Goal: Task Accomplishment & Management: Manage account settings

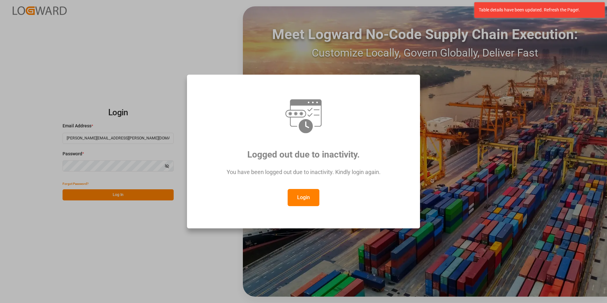
click at [319, 201] on div "Login" at bounding box center [303, 197] width 209 height 17
click at [305, 202] on button "Login" at bounding box center [304, 197] width 32 height 17
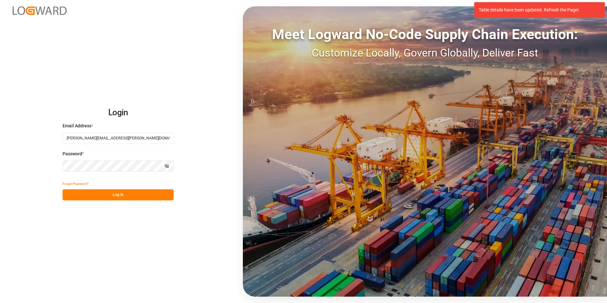
click at [135, 202] on div "Login Email Address * [PERSON_NAME][EMAIL_ADDRESS][PERSON_NAME][DOMAIN_NAME] Pa…" at bounding box center [303, 151] width 607 height 303
click at [135, 197] on button "Log In" at bounding box center [118, 194] width 111 height 11
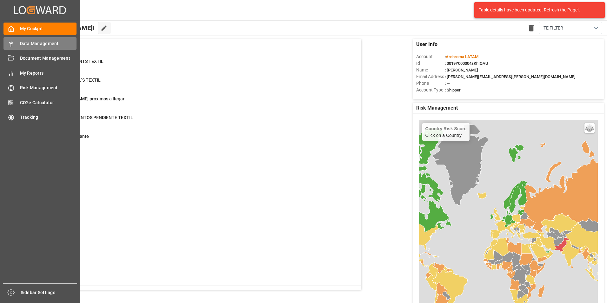
click at [23, 45] on span "Data Management" at bounding box center [48, 43] width 57 height 7
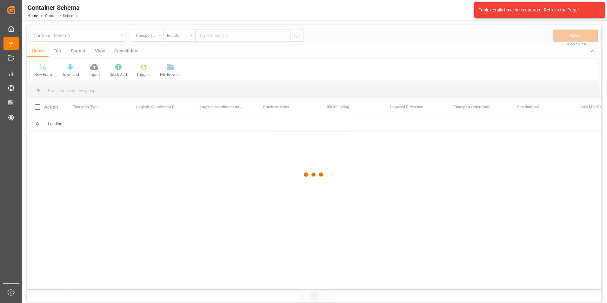
click at [121, 37] on div at bounding box center [314, 174] width 574 height 299
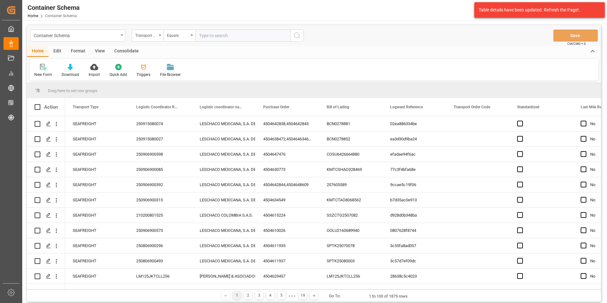
click at [121, 37] on div "Container Schema" at bounding box center [77, 36] width 95 height 12
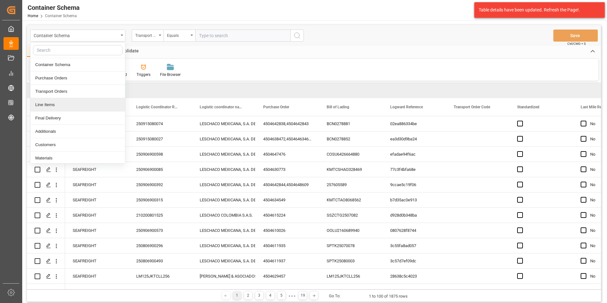
click at [74, 101] on div "Line Items" at bounding box center [77, 104] width 95 height 13
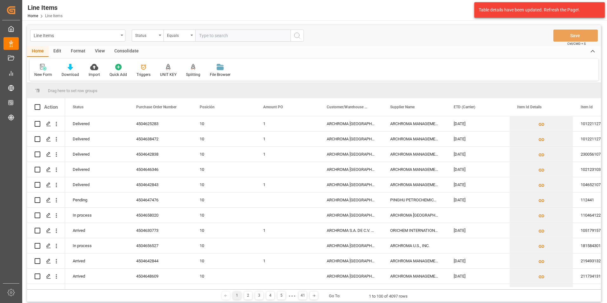
click at [157, 37] on div "Status" at bounding box center [148, 36] width 32 height 12
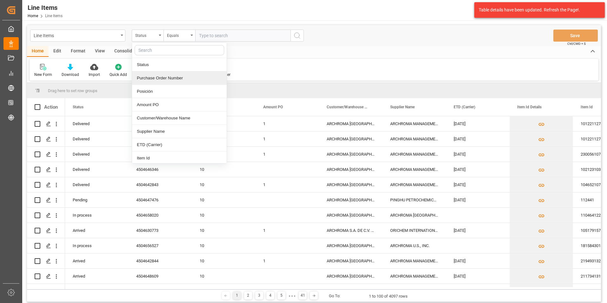
click at [161, 83] on div "Purchase Order Number" at bounding box center [179, 77] width 95 height 13
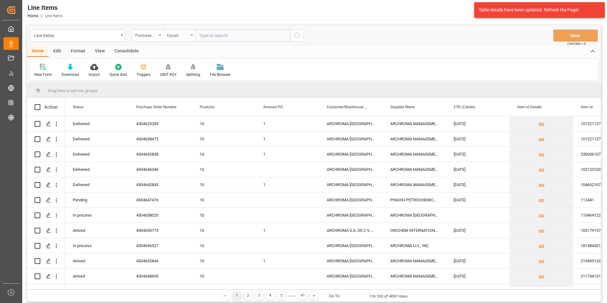
click at [181, 39] on div "Equals" at bounding box center [179, 36] width 32 height 12
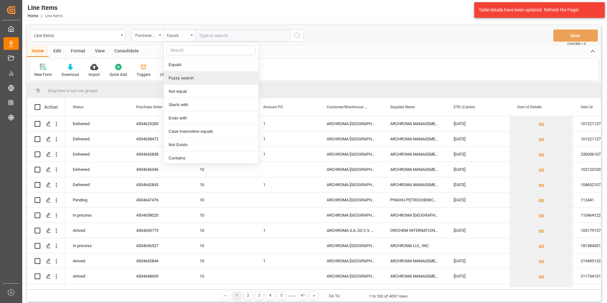
click at [199, 79] on div "Fuzzy search" at bounding box center [211, 77] width 95 height 13
paste input "4504639614"
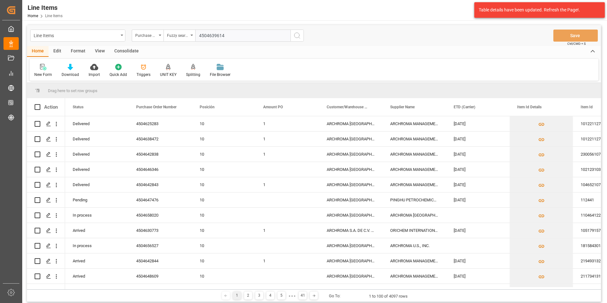
type input "4504639614"
click at [298, 37] on circle "search button" at bounding box center [296, 35] width 5 height 5
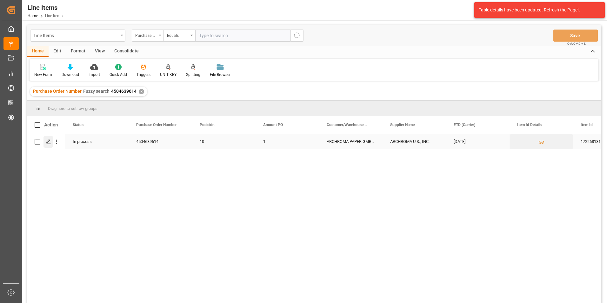
click at [52, 141] on div "Press SPACE to select this row." at bounding box center [48, 142] width 10 height 12
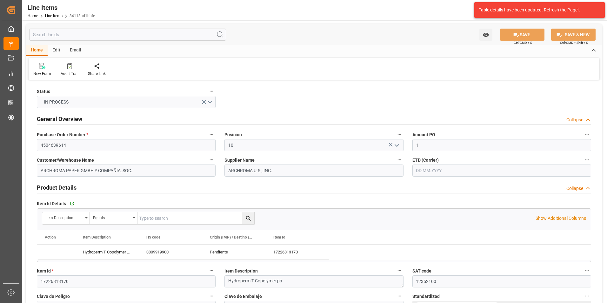
type input "[DATE]"
type input "[DATE] 21:50"
type input "[DATE] 19:52"
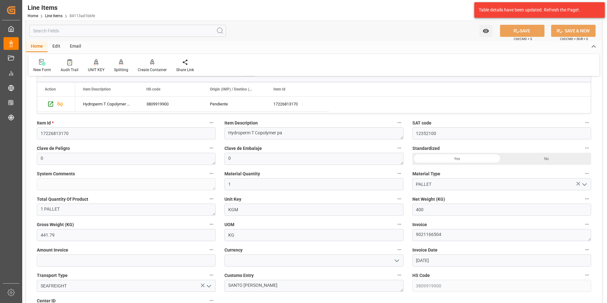
scroll to position [159, 0]
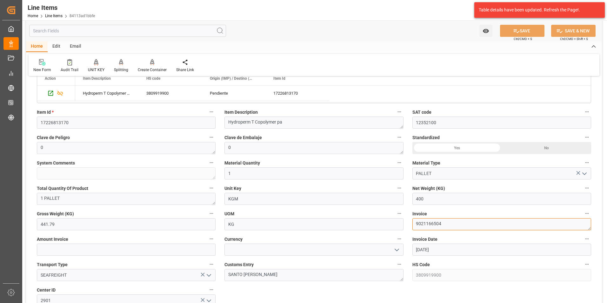
click at [432, 221] on textarea "9021166504" at bounding box center [501, 224] width 179 height 12
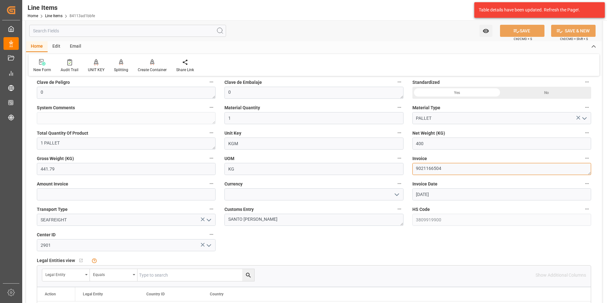
scroll to position [222, 0]
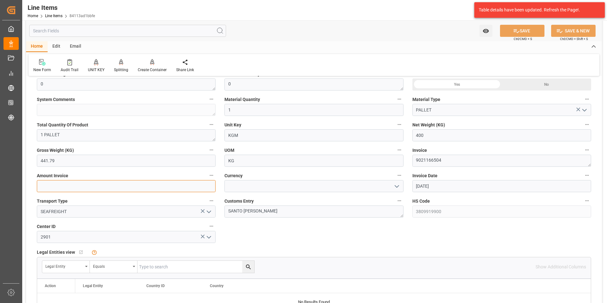
click at [133, 188] on input "text" at bounding box center [126, 186] width 179 height 12
type input "1280"
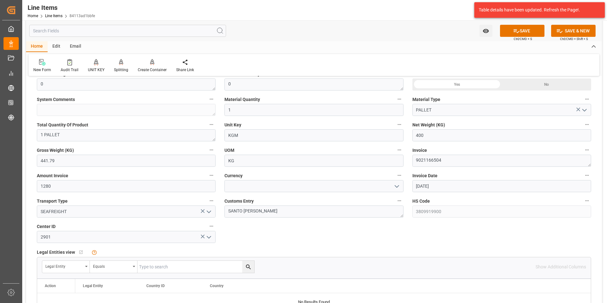
click at [400, 182] on button "open menu" at bounding box center [396, 186] width 10 height 10
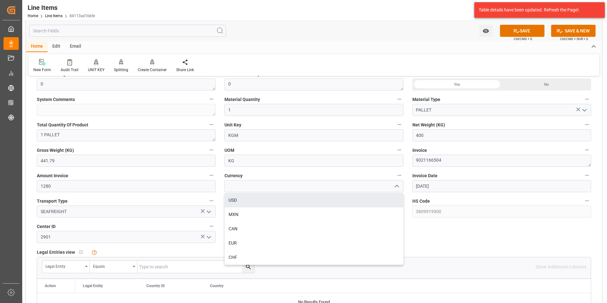
click at [378, 202] on div "USD" at bounding box center [314, 200] width 178 height 14
type input "USD"
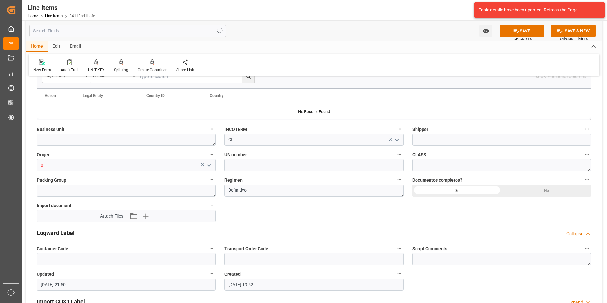
scroll to position [413, 0]
click at [202, 139] on textarea at bounding box center [126, 139] width 179 height 12
type textarea "TEXTIL"
click at [90, 163] on input "0" at bounding box center [126, 165] width 179 height 12
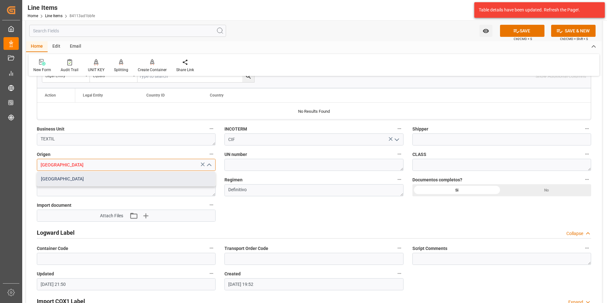
click at [101, 184] on div "[GEOGRAPHIC_DATA]" at bounding box center [126, 179] width 178 height 14
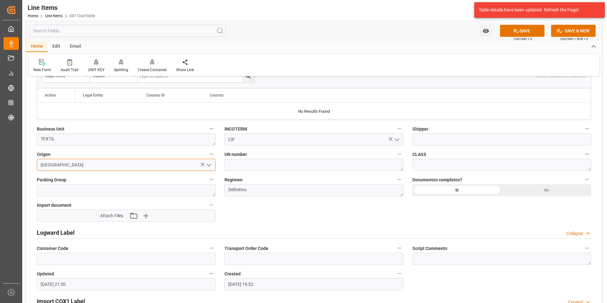
type input "[GEOGRAPHIC_DATA]"
click at [148, 218] on icon "button" at bounding box center [145, 215] width 10 height 10
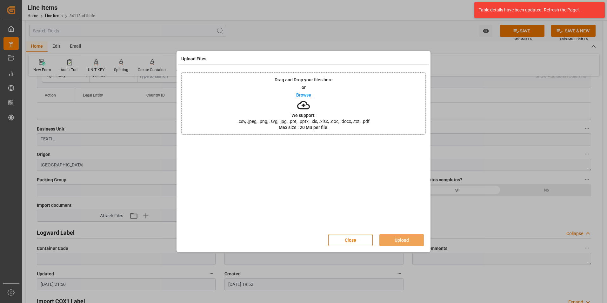
click at [347, 121] on span ".csv, .jpeg, .png, .svg, .jpg, .ppt, .pptx, .xls, .xlsx, .doc, .docx, .txt, .pdf" at bounding box center [303, 121] width 140 height 4
click at [399, 237] on button "Upload" at bounding box center [401, 240] width 44 height 12
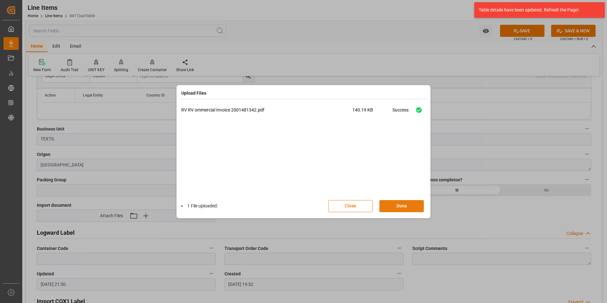
click at [398, 207] on button "Done" at bounding box center [401, 206] width 44 height 12
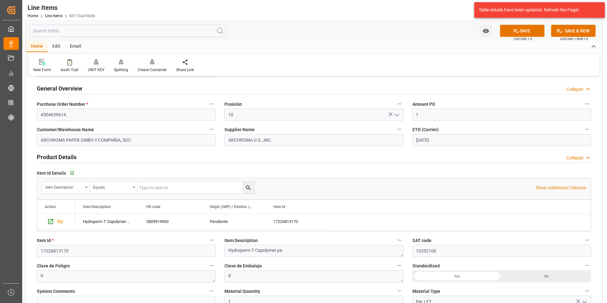
scroll to position [0, 0]
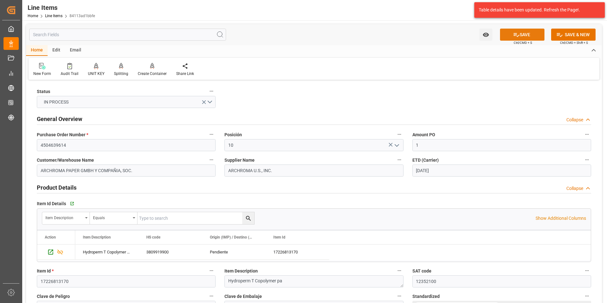
click at [523, 37] on button "SAVE" at bounding box center [522, 35] width 44 height 12
type input "[DATE] 20:31"
click at [52, 145] on input "4504639614" at bounding box center [126, 145] width 179 height 12
click at [53, 16] on link "Line Items" at bounding box center [53, 16] width 17 height 4
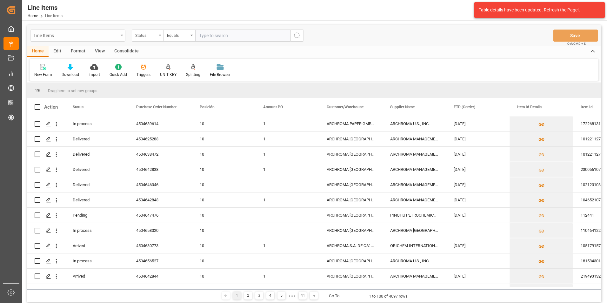
click at [114, 41] on div "Line Items" at bounding box center [77, 36] width 95 height 12
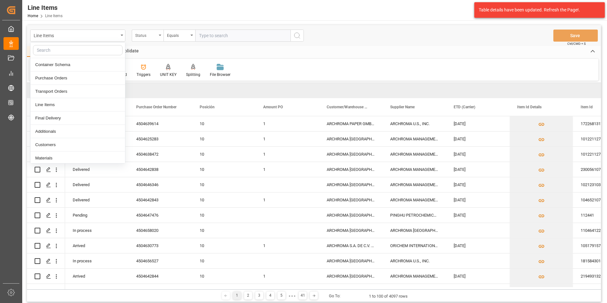
click at [154, 38] on div "Status" at bounding box center [146, 34] width 22 height 7
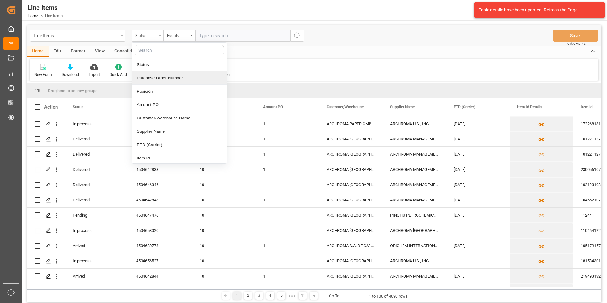
click at [173, 79] on div "Purchase Order Number" at bounding box center [179, 77] width 95 height 13
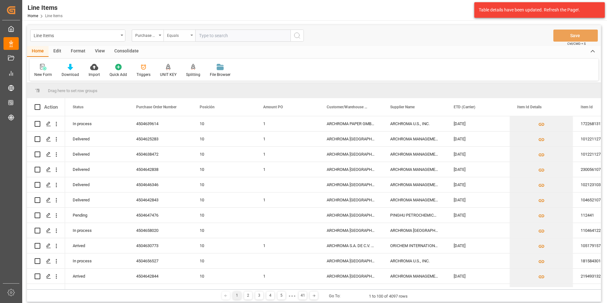
click at [173, 36] on div "Equals" at bounding box center [178, 34] width 22 height 7
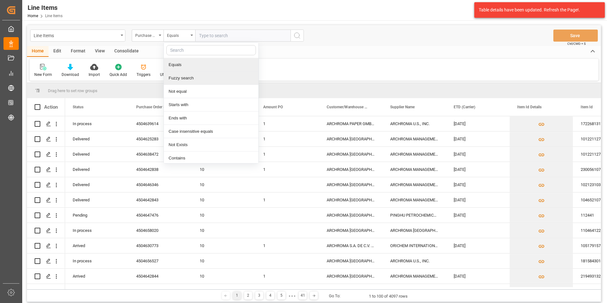
click at [187, 80] on div "Fuzzy search" at bounding box center [211, 77] width 95 height 13
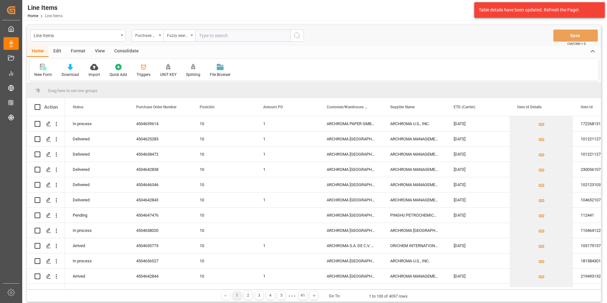
paste input "4504639614"
type input "4504639614"
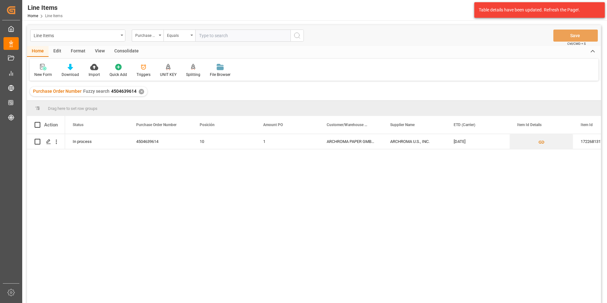
scroll to position [63, 0]
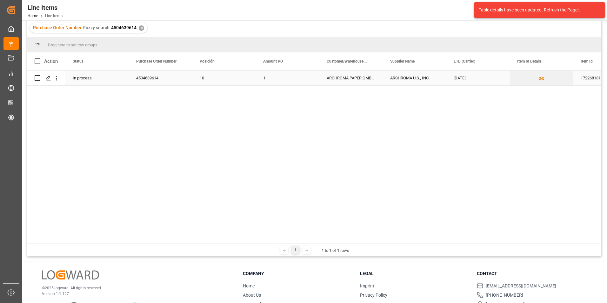
click at [275, 73] on div "1" at bounding box center [286, 77] width 63 height 15
drag, startPoint x: 279, startPoint y: 85, endPoint x: 263, endPoint y: 84, distance: 15.9
click at [263, 84] on input "1" at bounding box center [287, 82] width 53 height 12
type input "3.20"
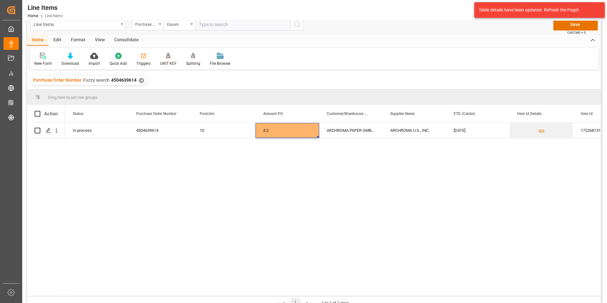
scroll to position [0, 0]
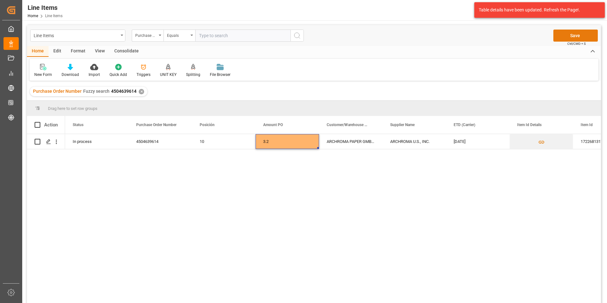
click at [561, 38] on button "Save" at bounding box center [575, 36] width 44 height 12
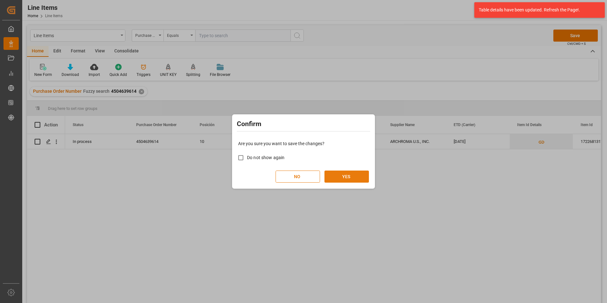
click at [334, 178] on button "YES" at bounding box center [346, 176] width 44 height 12
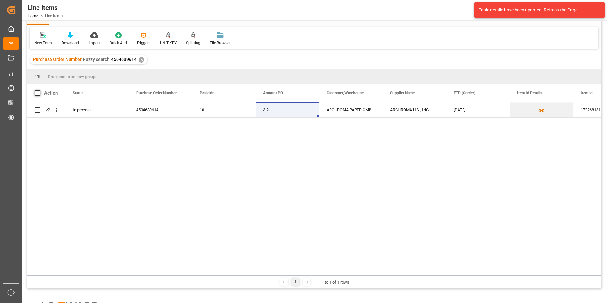
click at [35, 92] on span at bounding box center [38, 93] width 6 height 6
click at [39, 90] on input "checkbox" at bounding box center [39, 90] width 0 height 0
checkbox input "true"
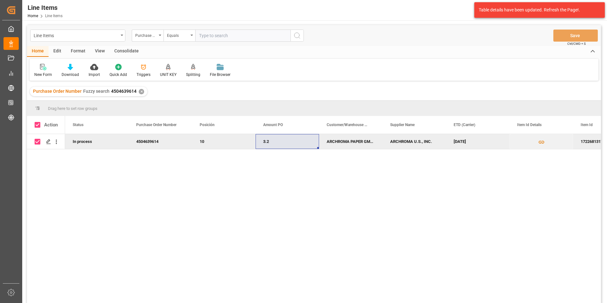
click at [130, 48] on div "Consolidate" at bounding box center [126, 51] width 34 height 11
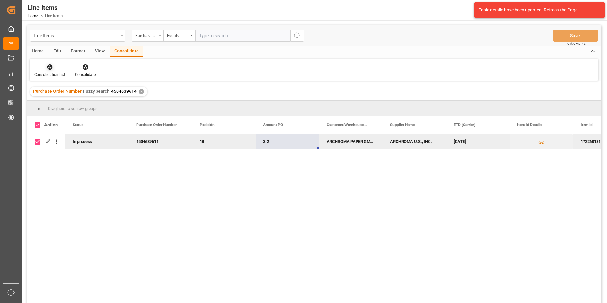
click at [45, 71] on div "Consolidation List" at bounding box center [50, 70] width 41 height 14
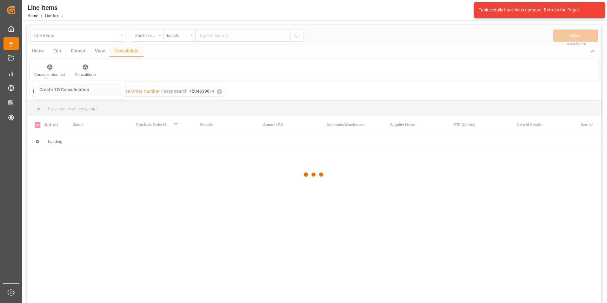
click at [73, 92] on div "Line Items Purchase Order Number Equals Save Ctrl/CMD + S Home Edit Format View…" at bounding box center [314, 172] width 574 height 295
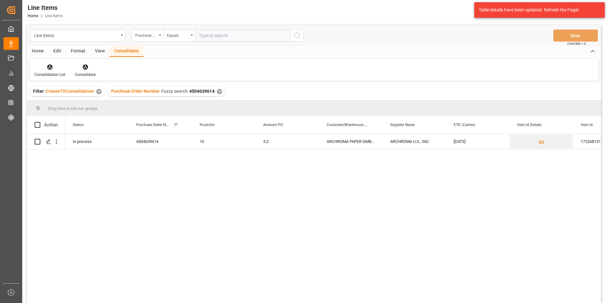
click at [36, 125] on span at bounding box center [38, 125] width 6 height 6
click at [39, 122] on input "checkbox" at bounding box center [39, 122] width 0 height 0
checkbox input "true"
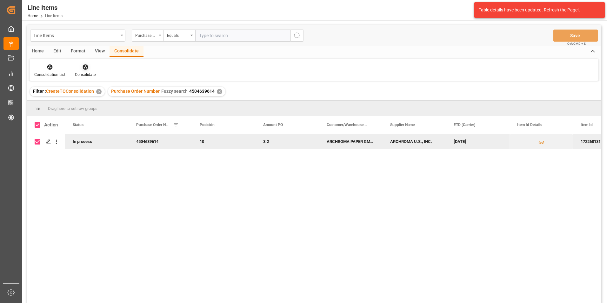
click at [78, 73] on div "Consolidate" at bounding box center [85, 75] width 21 height 6
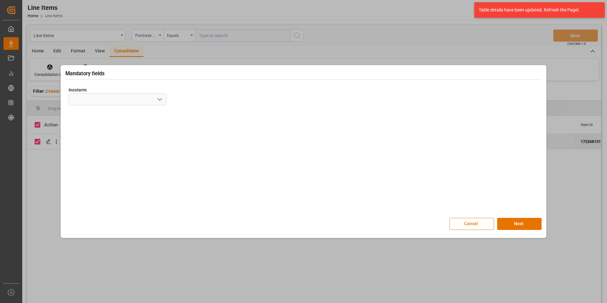
click at [157, 97] on icon "open menu" at bounding box center [160, 100] width 8 height 8
click at [108, 182] on div "CIF" at bounding box center [117, 185] width 97 height 14
type input "CIF"
click at [507, 225] on button "Next" at bounding box center [519, 224] width 44 height 12
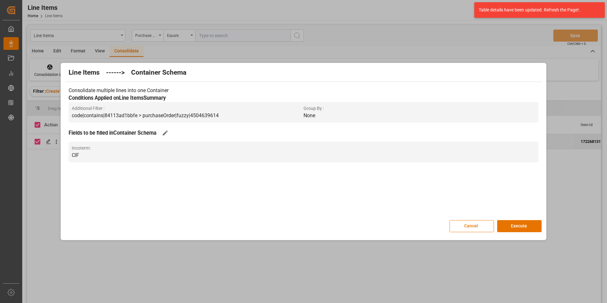
click at [507, 225] on button "Execute" at bounding box center [519, 226] width 44 height 12
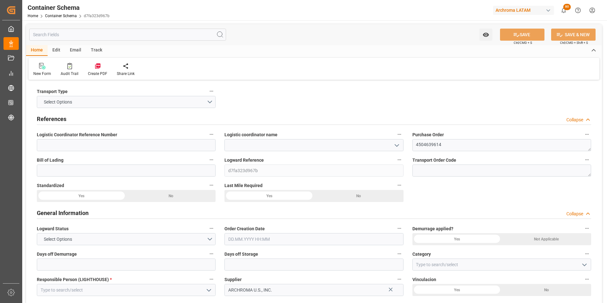
type input "0"
type input "1"
type input "400"
type input "441.79"
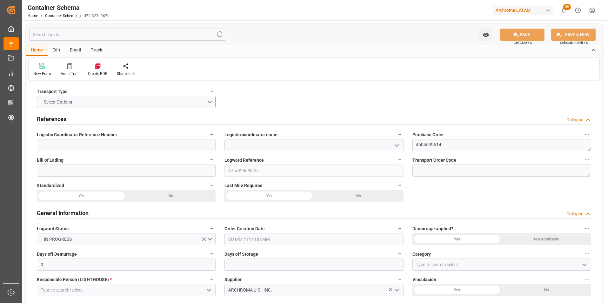
click at [208, 104] on button "Select Options" at bounding box center [126, 102] width 179 height 12
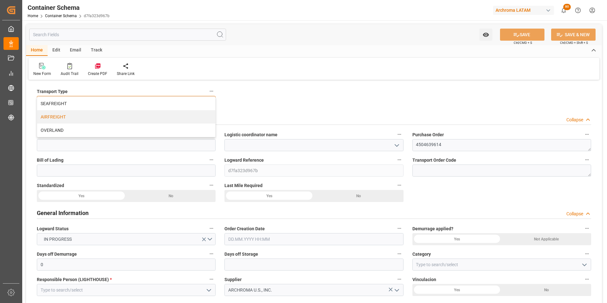
click at [186, 120] on div "AIRFREIGHT" at bounding box center [126, 116] width 178 height 13
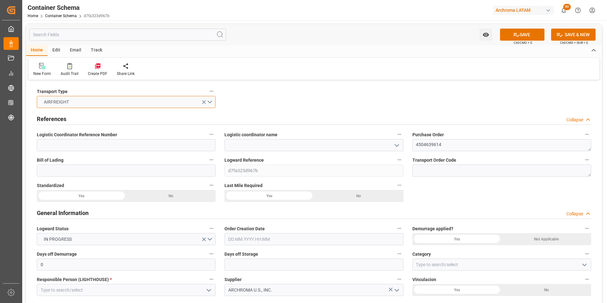
click at [208, 105] on button "AIRFREIGHT" at bounding box center [126, 102] width 179 height 12
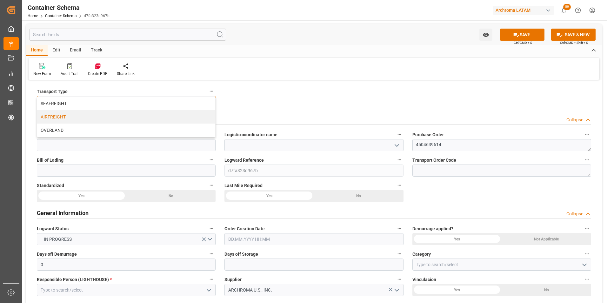
click at [196, 111] on div "AIRFREIGHT" at bounding box center [126, 116] width 178 height 13
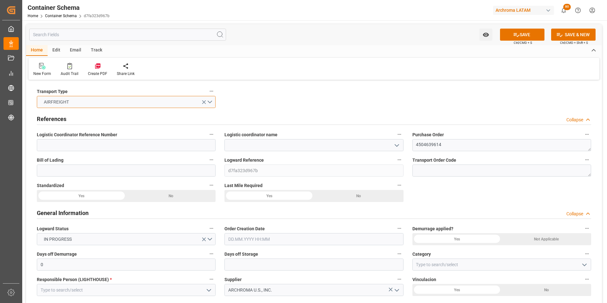
click at [212, 103] on button "AIRFREIGHT" at bounding box center [126, 102] width 179 height 12
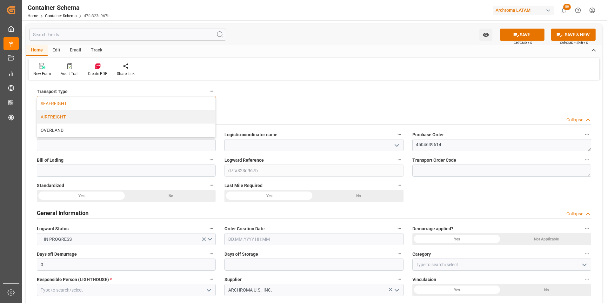
click at [197, 107] on div "SEAFREIGHT" at bounding box center [126, 103] width 178 height 13
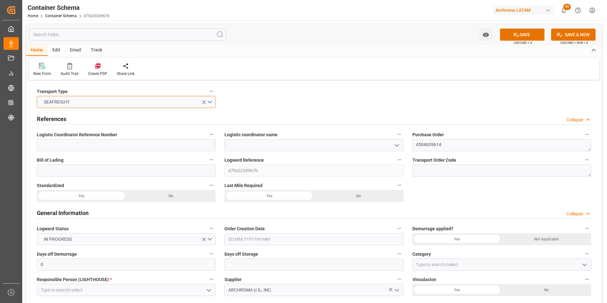
scroll to position [32, 0]
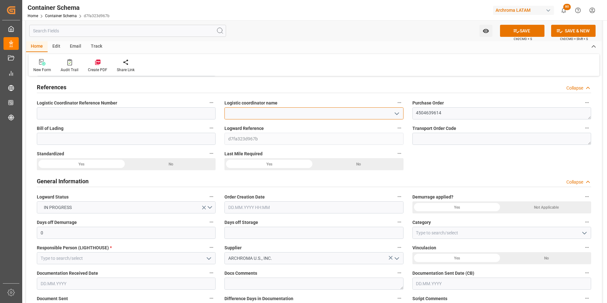
drag, startPoint x: 303, startPoint y: 117, endPoint x: 350, endPoint y: 110, distance: 47.5
click at [301, 116] on input at bounding box center [313, 113] width 179 height 12
click at [399, 113] on icon "open menu" at bounding box center [397, 114] width 8 height 8
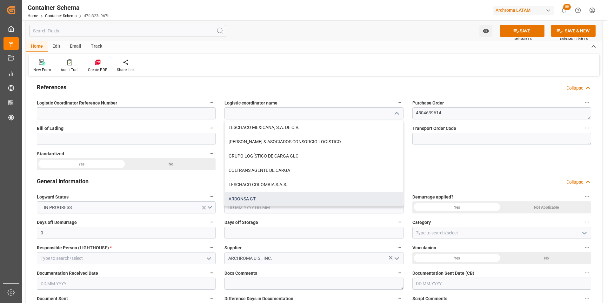
click at [290, 199] on div "ARDONSA GT" at bounding box center [314, 199] width 178 height 14
type input "ARDONSA GT"
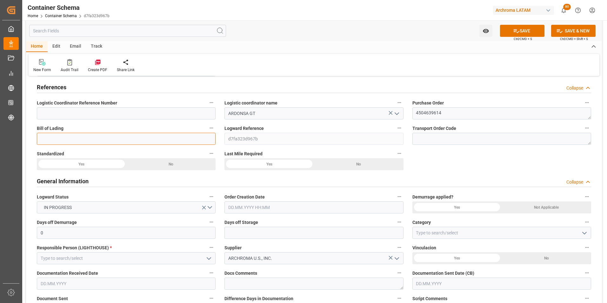
click at [120, 141] on input at bounding box center [126, 139] width 179 height 12
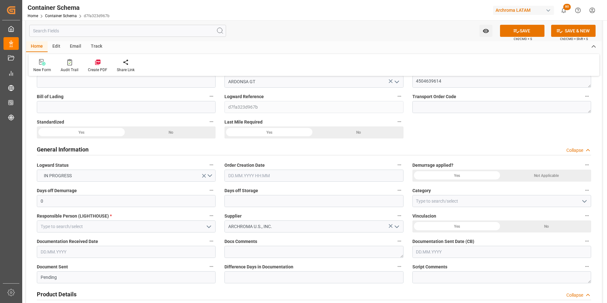
click at [252, 172] on input "text" at bounding box center [313, 175] width 179 height 12
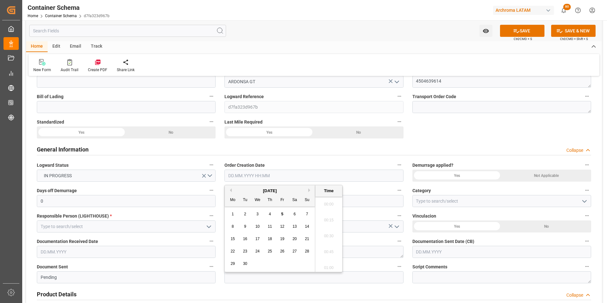
scroll to position [954, 0]
click at [229, 211] on div "1" at bounding box center [233, 214] width 8 height 8
click at [282, 215] on span "5" at bounding box center [282, 214] width 2 height 4
click at [331, 230] on li "15:30" at bounding box center [328, 234] width 27 height 16
type input "05.09.2025 15:30"
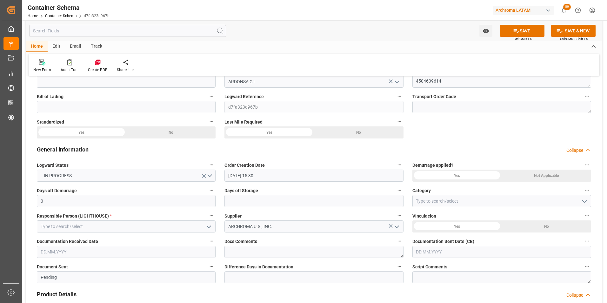
click at [208, 225] on icon "open menu" at bounding box center [209, 227] width 8 height 8
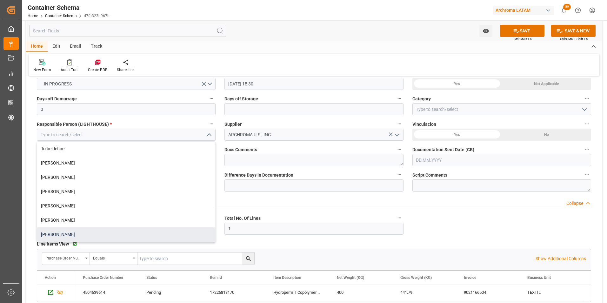
scroll to position [159, 0]
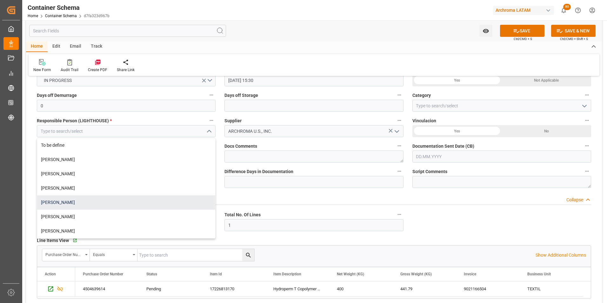
click at [147, 209] on div "Valeria Hurtado" at bounding box center [126, 202] width 178 height 14
type input "Valeria Hurtado"
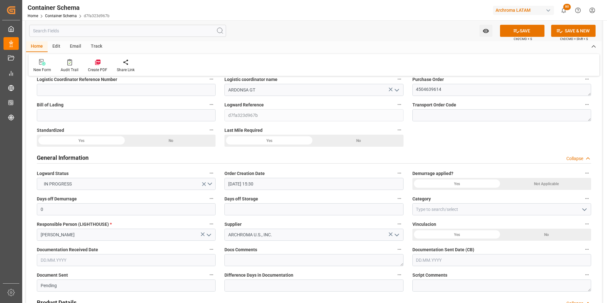
scroll to position [0, 0]
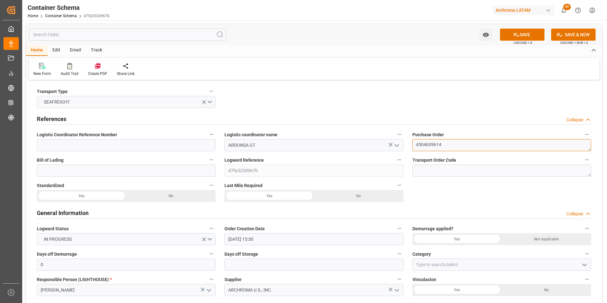
click at [427, 146] on textarea "4504639614" at bounding box center [501, 145] width 179 height 12
click at [583, 267] on icon "open menu" at bounding box center [584, 265] width 8 height 8
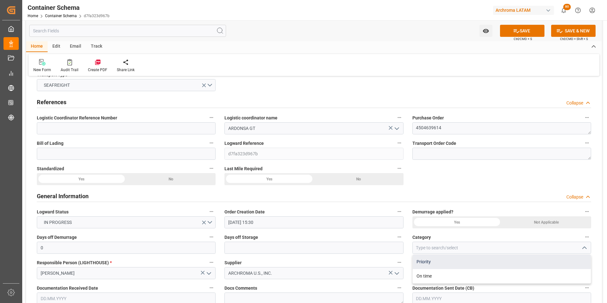
scroll to position [32, 0]
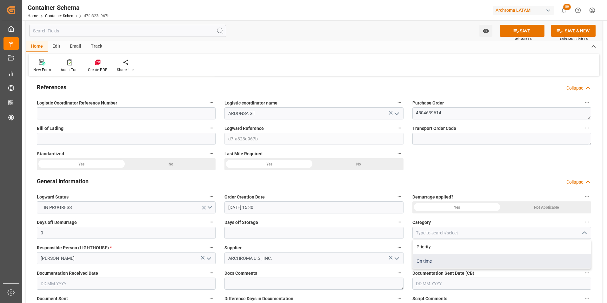
click at [523, 260] on div "On time" at bounding box center [502, 261] width 178 height 14
type input "On time"
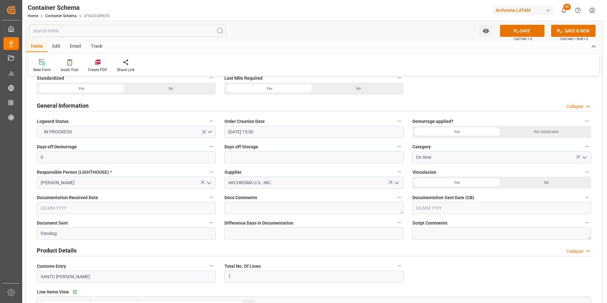
scroll to position [127, 0]
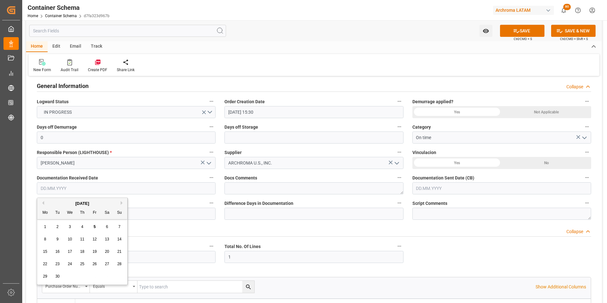
click at [50, 191] on input "text" at bounding box center [126, 188] width 179 height 12
click at [40, 232] on div "1 2 3 4 5 6 7" at bounding box center [82, 227] width 87 height 12
click at [94, 228] on span "5" at bounding box center [95, 226] width 2 height 4
type input "05.09.2025"
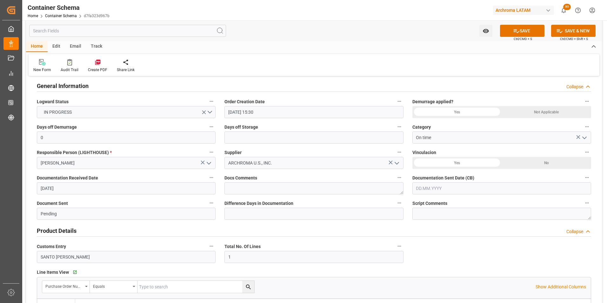
click at [432, 189] on input "text" at bounding box center [501, 188] width 179 height 12
click at [414, 224] on div "1 2 3 4 5 6 7" at bounding box center [457, 227] width 87 height 12
click at [472, 225] on div "5" at bounding box center [470, 227] width 8 height 8
type input "05.09.2025"
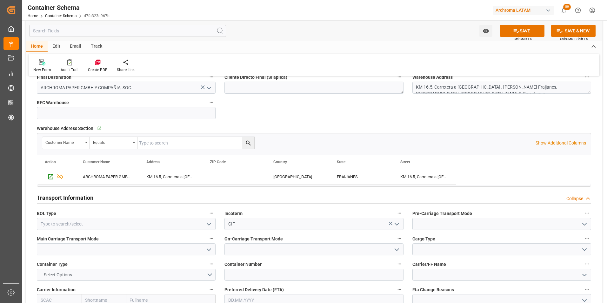
scroll to position [444, 0]
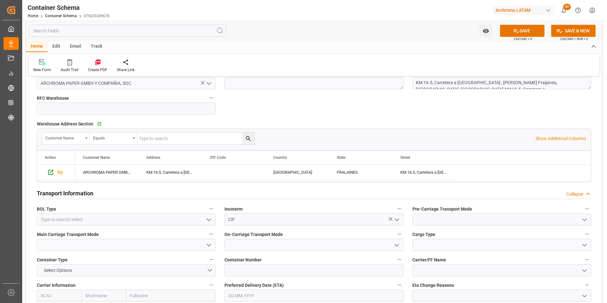
click at [209, 222] on icon "open menu" at bounding box center [209, 220] width 8 height 8
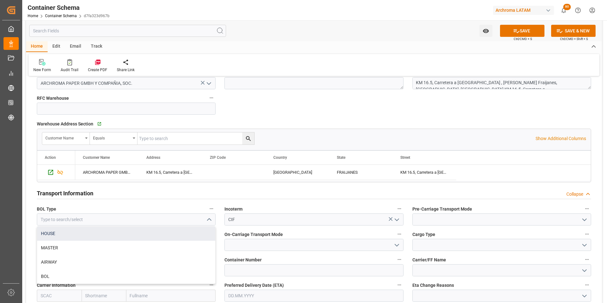
click at [161, 237] on div "HOUSE" at bounding box center [126, 233] width 178 height 14
type input "HOUSE"
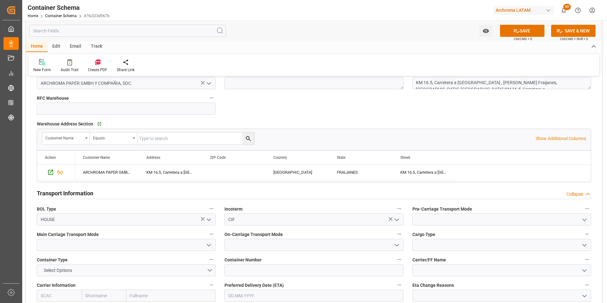
drag, startPoint x: 581, startPoint y: 221, endPoint x: 574, endPoint y: 224, distance: 7.8
click at [581, 221] on icon "open menu" at bounding box center [584, 220] width 8 height 8
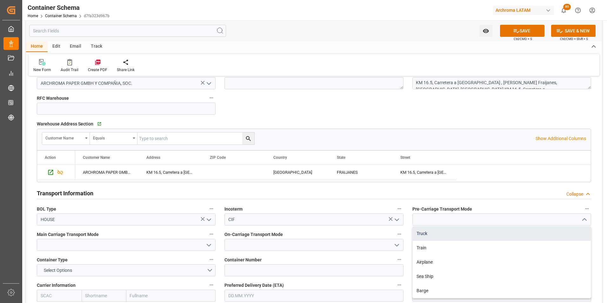
click at [529, 234] on div "Truck" at bounding box center [502, 233] width 178 height 14
type input "Truck"
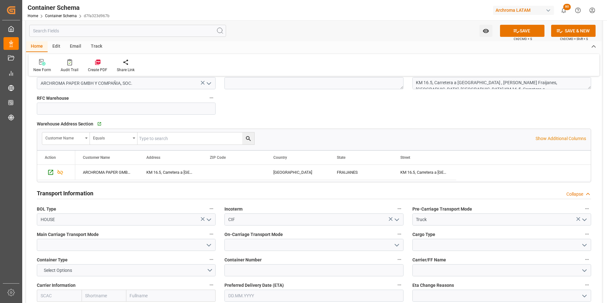
click at [207, 246] on icon "open menu" at bounding box center [209, 245] width 8 height 8
click at [130, 295] on div "Sea Ship" at bounding box center [126, 302] width 178 height 14
type input "Sea Ship"
click at [396, 243] on icon "open menu" at bounding box center [397, 245] width 8 height 8
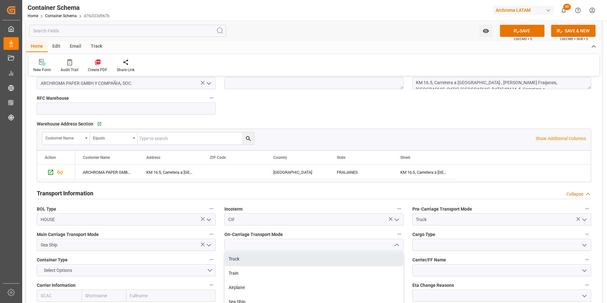
drag, startPoint x: 376, startPoint y: 255, endPoint x: 347, endPoint y: 248, distance: 30.2
click at [376, 255] on div "Truck" at bounding box center [314, 259] width 178 height 14
type input "Truck"
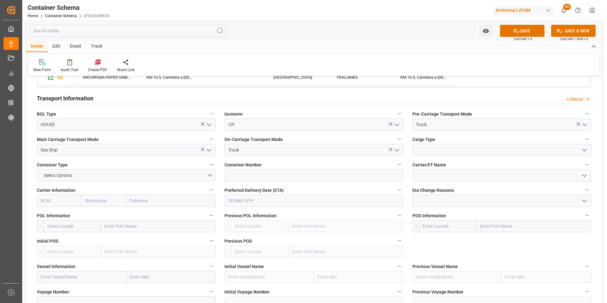
scroll to position [539, 0]
click at [586, 153] on icon "open menu" at bounding box center [584, 150] width 8 height 8
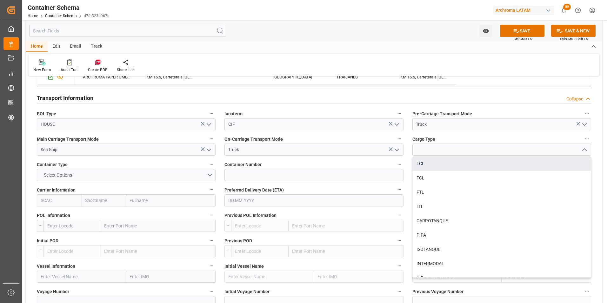
click at [445, 164] on div "LCL" at bounding box center [502, 163] width 178 height 14
type input "LCL"
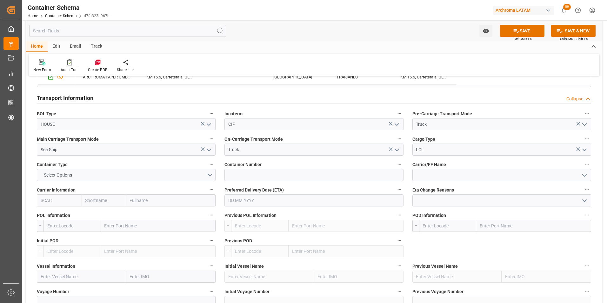
drag, startPoint x: 123, startPoint y: 226, endPoint x: 1, endPoint y: 225, distance: 121.5
click at [123, 226] on input "text" at bounding box center [158, 226] width 115 height 12
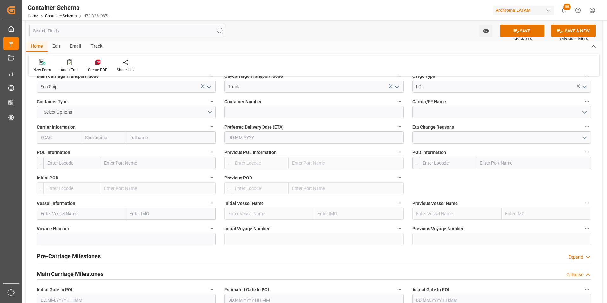
scroll to position [603, 0]
click at [263, 138] on input "text" at bounding box center [313, 137] width 179 height 12
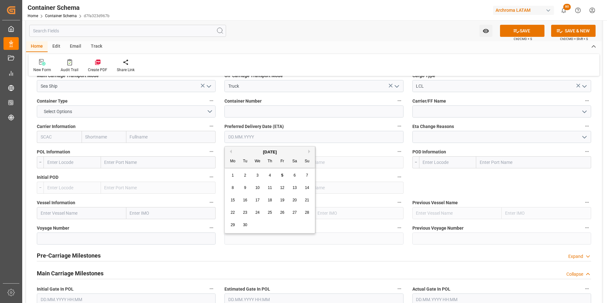
click at [227, 173] on div "1 2 3 4 5 6 7" at bounding box center [270, 175] width 87 height 12
click at [294, 177] on span "6" at bounding box center [295, 175] width 2 height 4
type input "06.09.2025"
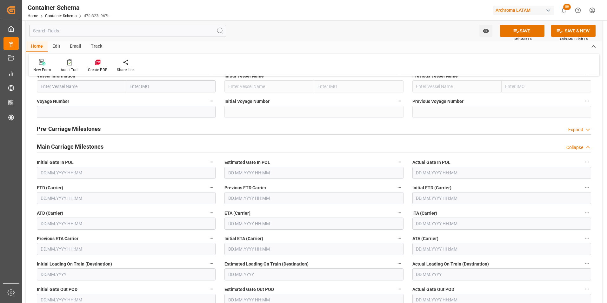
scroll to position [730, 0]
click at [94, 198] on input "text" at bounding box center [126, 198] width 179 height 12
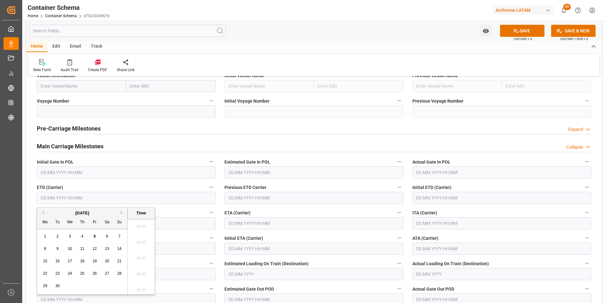
scroll to position [970, 0]
click at [44, 212] on div "September 2025" at bounding box center [82, 213] width 90 height 6
click at [41, 212] on button "Previous Month" at bounding box center [42, 212] width 4 height 4
click at [118, 288] on span "31" at bounding box center [119, 285] width 4 height 4
type input "31.08.2025 00:00"
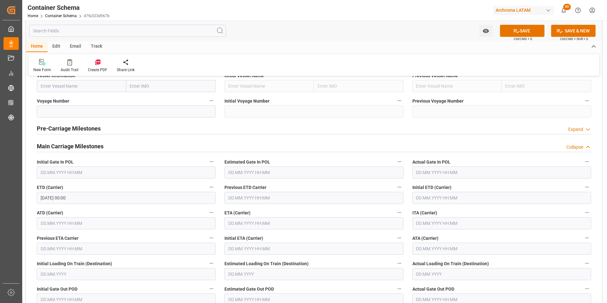
click at [218, 208] on div "ATD (Carrier)" at bounding box center [126, 218] width 188 height 25
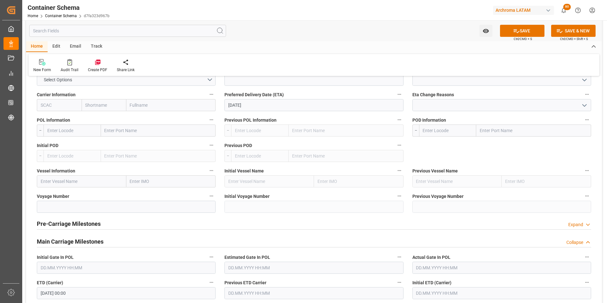
scroll to position [539, 0]
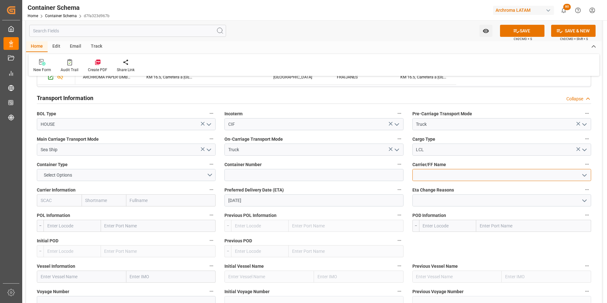
click at [431, 177] on input at bounding box center [501, 175] width 179 height 12
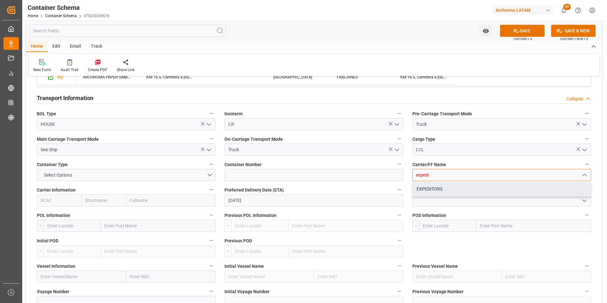
click at [434, 193] on div "EXPEDITORS" at bounding box center [502, 189] width 178 height 14
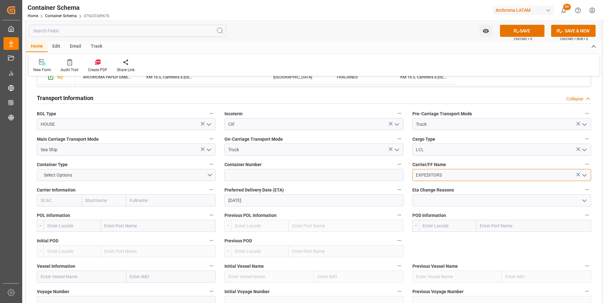
type input "EXPEDITORS"
click at [495, 227] on input "text" at bounding box center [533, 226] width 115 height 12
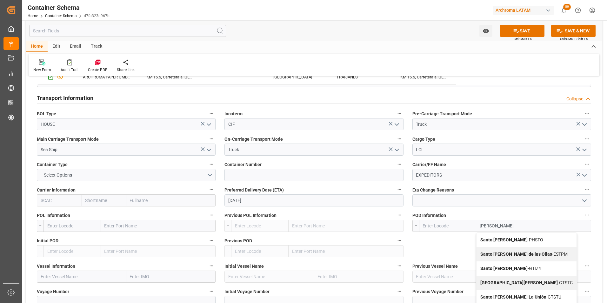
type input "santo tomas"
click at [494, 296] on b "Santo Tomas" at bounding box center [503, 296] width 47 height 5
type input "GTSTZ"
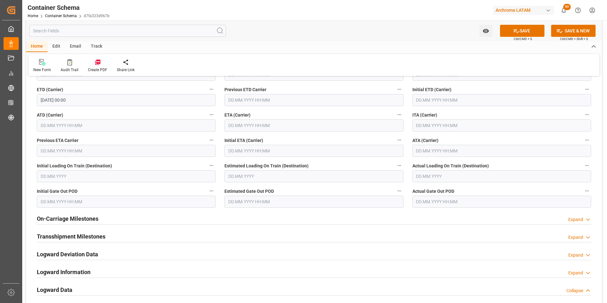
scroll to position [889, 0]
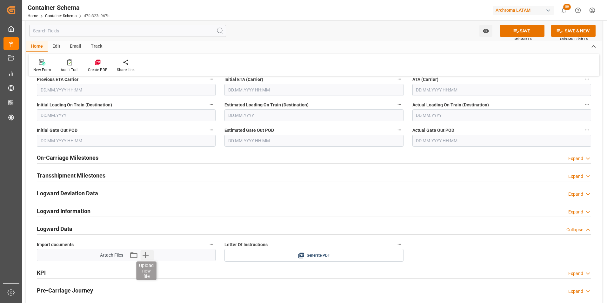
type input "Santo Tomas"
click at [149, 256] on icon "button" at bounding box center [145, 255] width 10 height 10
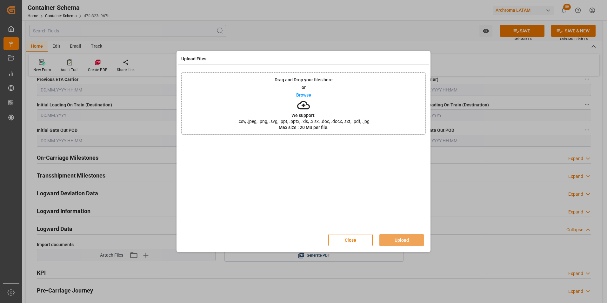
click at [250, 127] on div "Drag and Drop your files here or Browse We support: .csv, .jpeg, .png, .svg, .p…" at bounding box center [303, 103] width 244 height 62
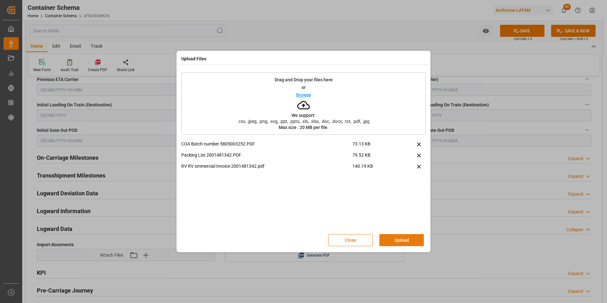
click at [407, 242] on button "Upload" at bounding box center [401, 240] width 44 height 12
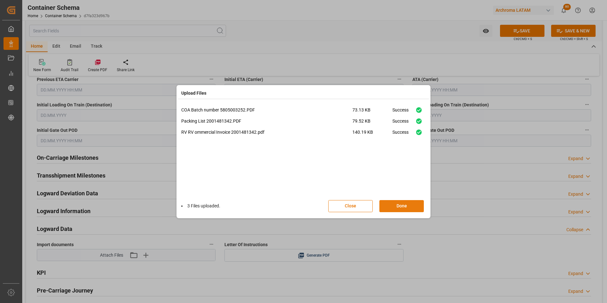
click at [403, 209] on button "Done" at bounding box center [401, 206] width 44 height 12
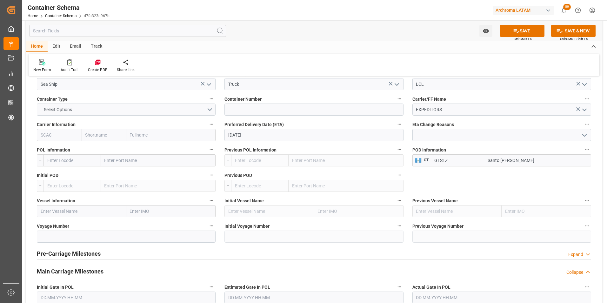
scroll to position [603, 0]
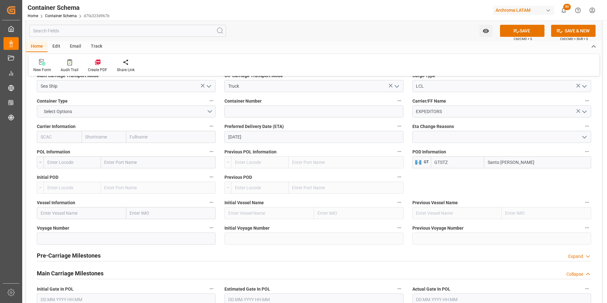
click at [116, 164] on input "text" at bounding box center [158, 162] width 115 height 12
type input "port ever"
click at [124, 176] on b "Port Everglades" at bounding box center [126, 176] width 43 height 5
type input "USPEF"
type input "Port Everglades"
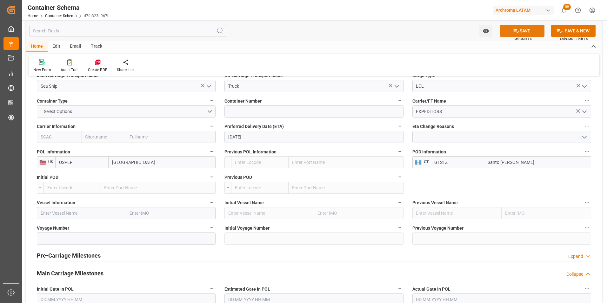
click at [520, 29] on button "SAVE" at bounding box center [522, 31] width 44 height 12
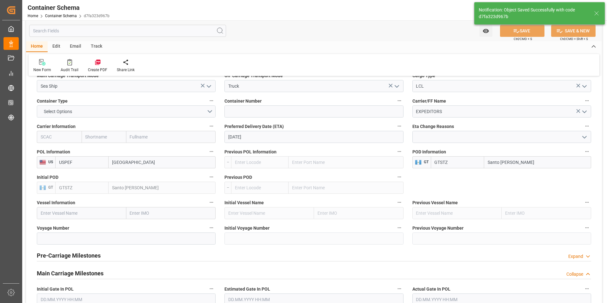
type input "Document Sent"
type input "GTSTZ"
type input "Santo Tomas"
click at [75, 46] on div "Email" at bounding box center [75, 46] width 21 height 11
click at [42, 67] on div "Send Email" at bounding box center [42, 70] width 19 height 6
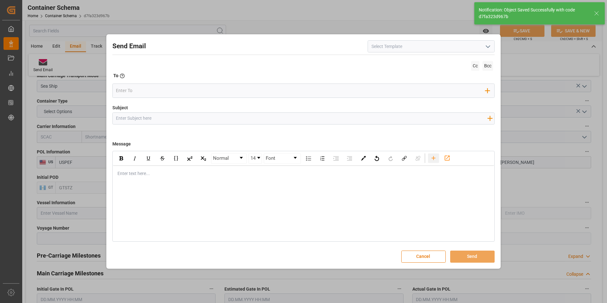
click at [435, 162] on div "rdw-toolbar" at bounding box center [433, 158] width 11 height 10
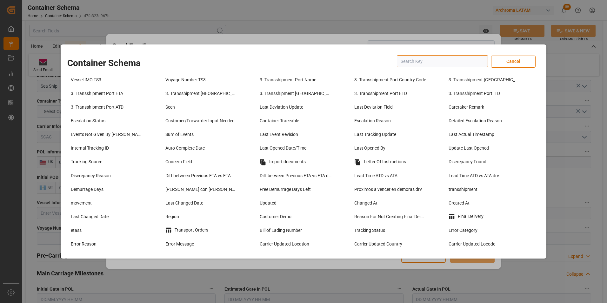
scroll to position [508, 0]
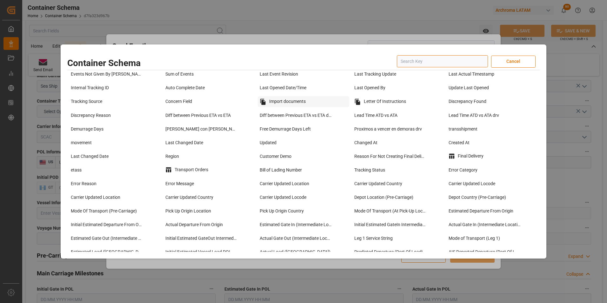
click at [287, 107] on div "Import documents" at bounding box center [303, 101] width 91 height 11
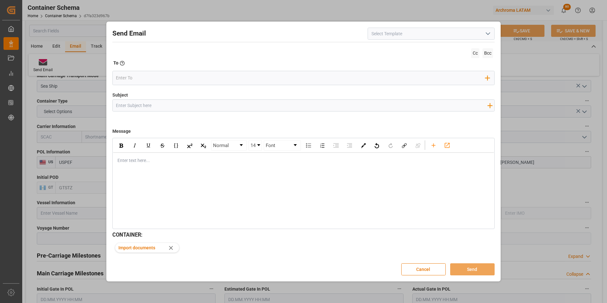
click at [489, 32] on icon "open menu" at bounding box center [488, 34] width 8 height 8
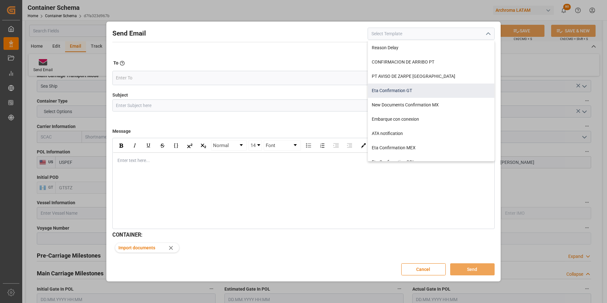
click at [424, 91] on div "Eta Confirmation GT" at bounding box center [431, 90] width 126 height 14
type input "Eta Confirmation GT"
type input "GT || PO {{purchaseOrder}} || {{category}} || BL {{bookingNumber}} || Confirmac…"
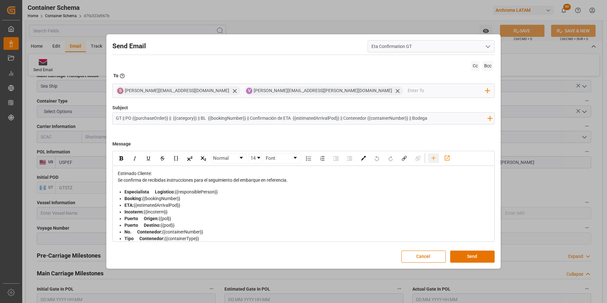
click at [433, 160] on icon "rdw-toolbar" at bounding box center [433, 158] width 7 height 7
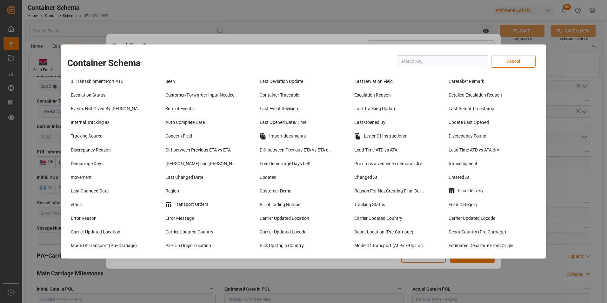
scroll to position [476, 0]
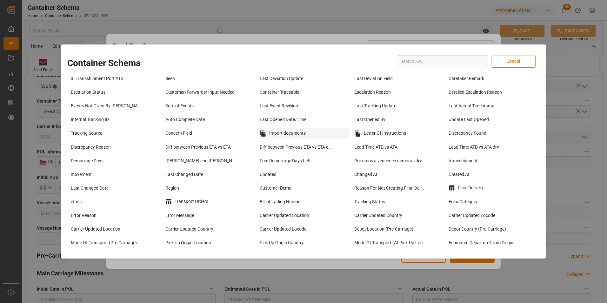
click at [296, 135] on div "Import documents" at bounding box center [303, 133] width 91 height 11
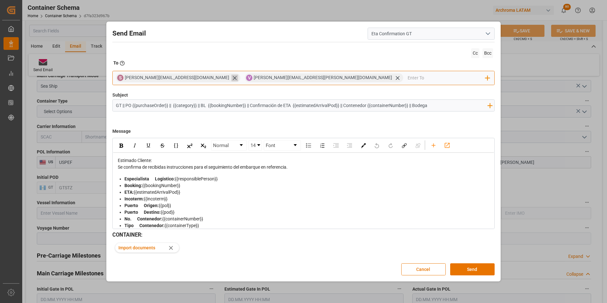
click at [233, 77] on icon at bounding box center [235, 78] width 4 height 4
click at [279, 77] on input "email" at bounding box center [382, 78] width 207 height 10
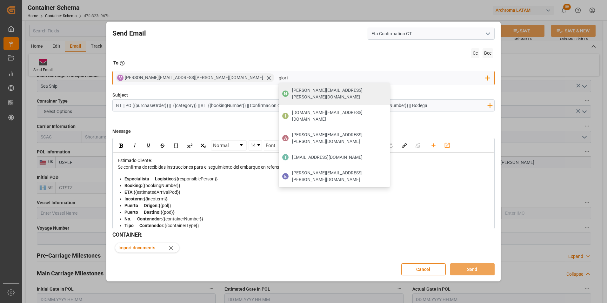
type input "gloria"
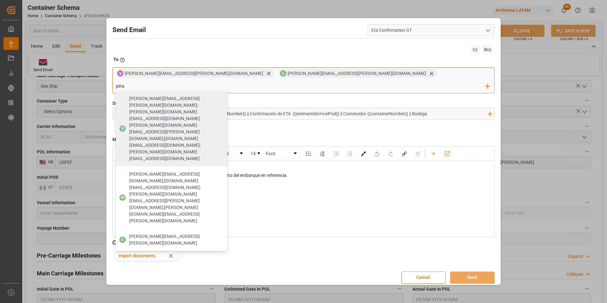
type input "johan"
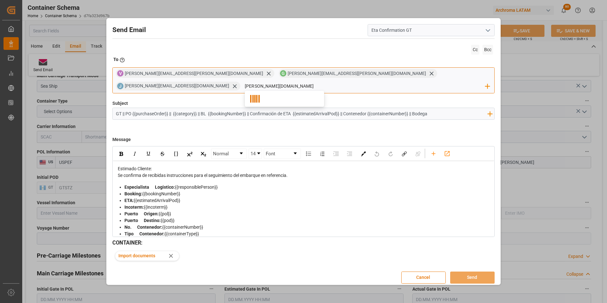
type input "nancy.cas"
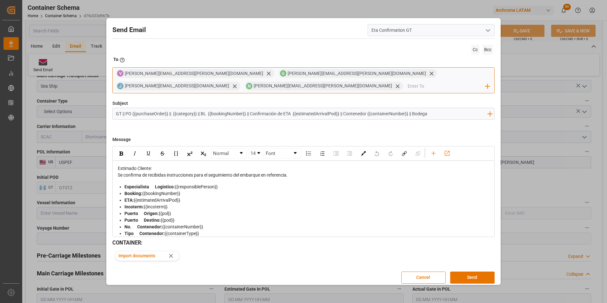
scroll to position [0, 0]
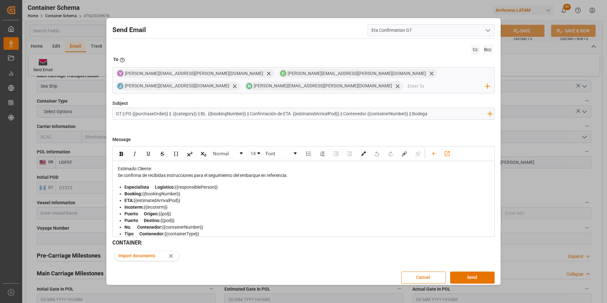
click at [355, 130] on div "Subject GT || PO {{purchaseOrder}} || {{category}} || BL {{bookingNumber}} || C…" at bounding box center [303, 116] width 382 height 32
click at [430, 114] on input "GT || PO {{purchaseOrder}} || {{category}} || BL {{bookingNumber}} || Confirmac…" at bounding box center [302, 113] width 378 height 11
click at [441, 109] on input "GT || PO {{purchaseOrder}} || {{category}} || BL {{bookingNumber}} || Confirmac…" at bounding box center [302, 113] width 378 height 11
type input "GT || PO {{purchaseOrder}} || {{category}} || BL {{bookingNumber}} || Confirmac…"
click at [301, 174] on div "Se confirma de recibidas instrucciones para el seguimiento del embarque en refe…" at bounding box center [304, 175] width 372 height 7
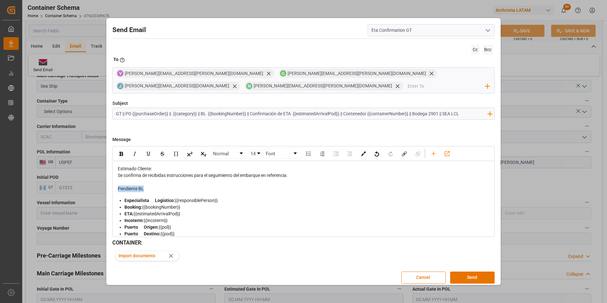
drag, startPoint x: 143, startPoint y: 191, endPoint x: 117, endPoint y: 189, distance: 26.4
click at [117, 189] on div "Estimado Cliente: Se confirma de recibidas instrucciones para el seguimiento de…" at bounding box center [303, 238] width 372 height 147
click at [120, 155] on img "rdw-inline-control" at bounding box center [121, 154] width 4 height 4
click at [149, 154] on img "rdw-inline-control" at bounding box center [148, 153] width 5 height 5
click at [281, 184] on div "rdw-editor" at bounding box center [304, 182] width 372 height 7
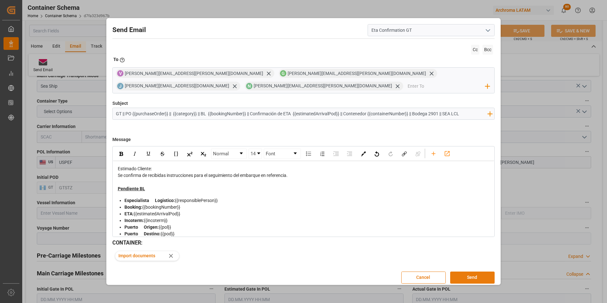
click at [476, 273] on button "Send" at bounding box center [472, 277] width 44 height 12
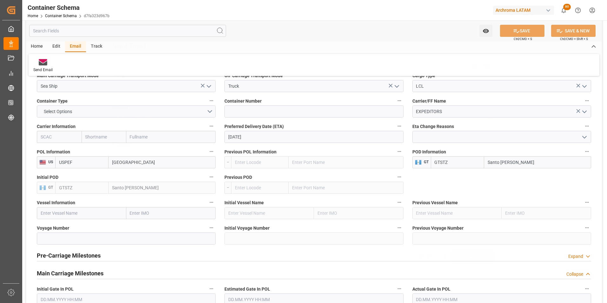
click at [474, 265] on div "Send Email Cc Bcc To Enter the TO Email address Add Field to To Subject Add fie…" at bounding box center [303, 151] width 391 height 231
